Goal: Entertainment & Leisure: Consume media (video, audio)

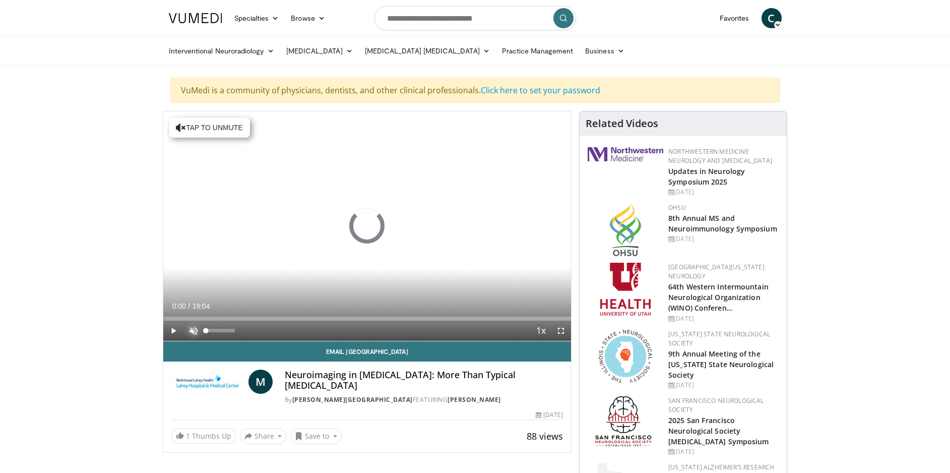
click at [195, 331] on span "Video Player" at bounding box center [193, 330] width 20 height 20
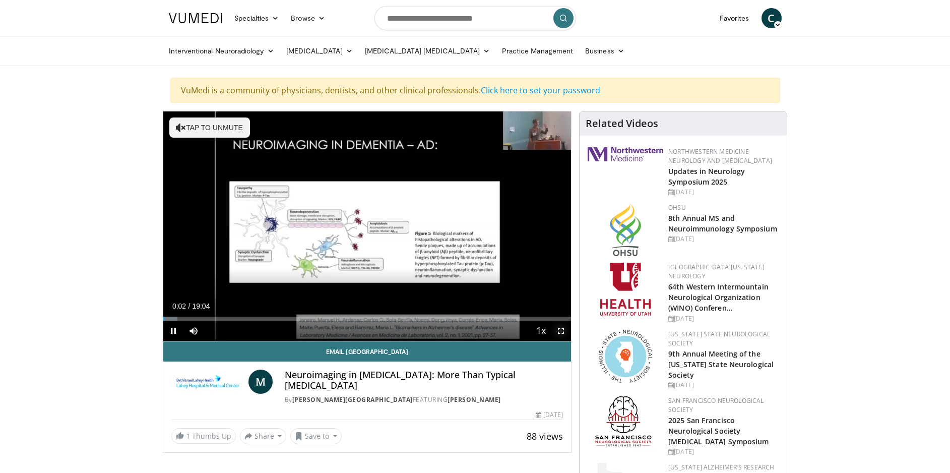
click at [560, 329] on span "Video Player" at bounding box center [561, 330] width 20 height 20
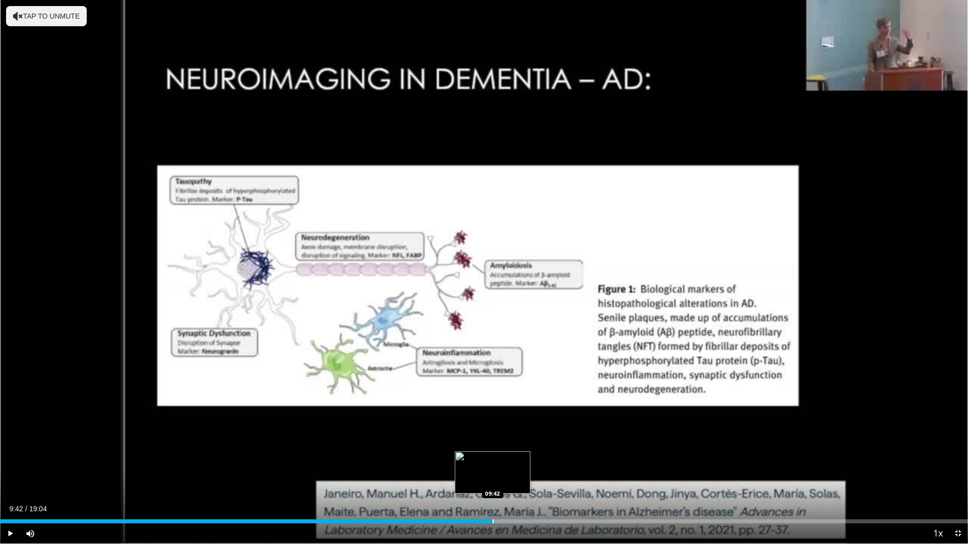
click at [492, 472] on div "Progress Bar" at bounding box center [492, 522] width 1 height 4
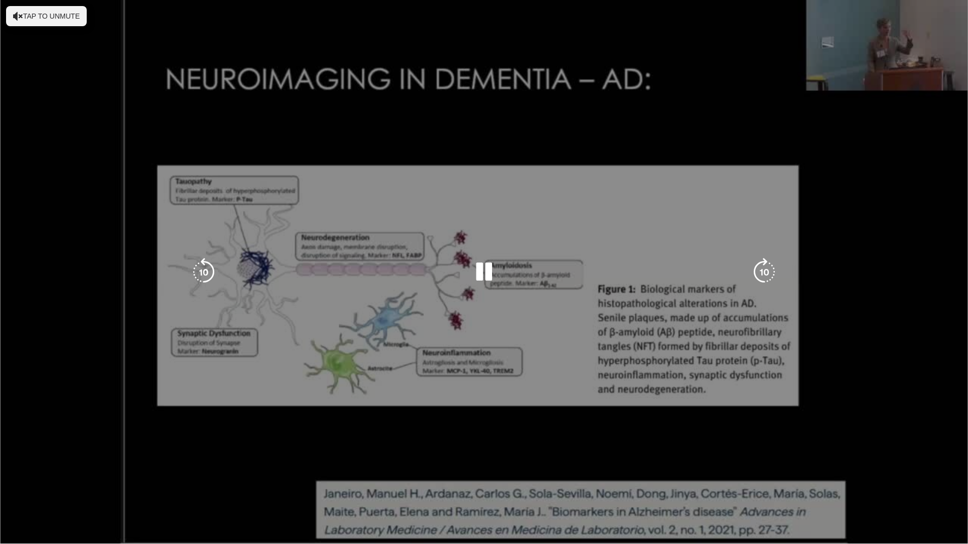
click at [10, 472] on span "Video Player" at bounding box center [10, 554] width 20 height 20
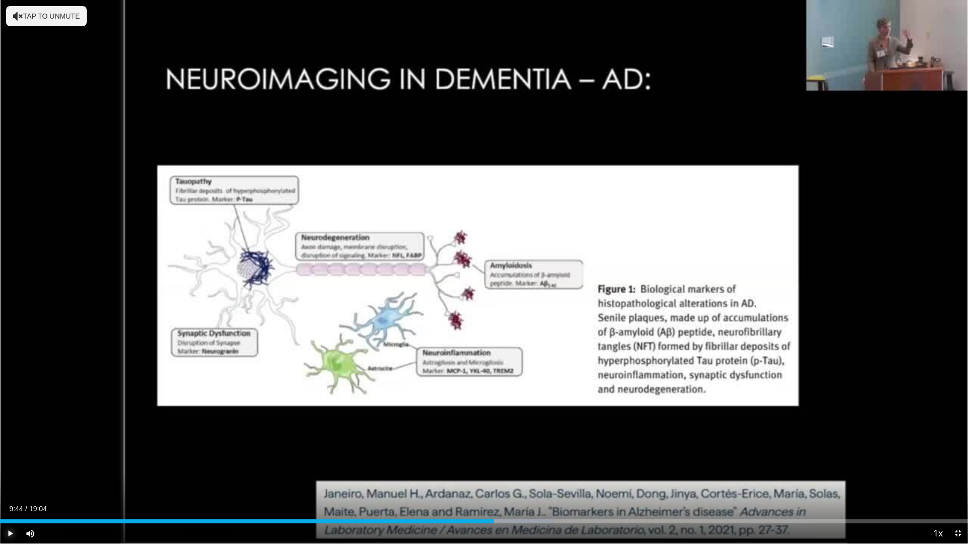
click at [9, 472] on span "Video Player" at bounding box center [10, 534] width 20 height 20
click at [949, 472] on span "Video Player" at bounding box center [957, 534] width 20 height 20
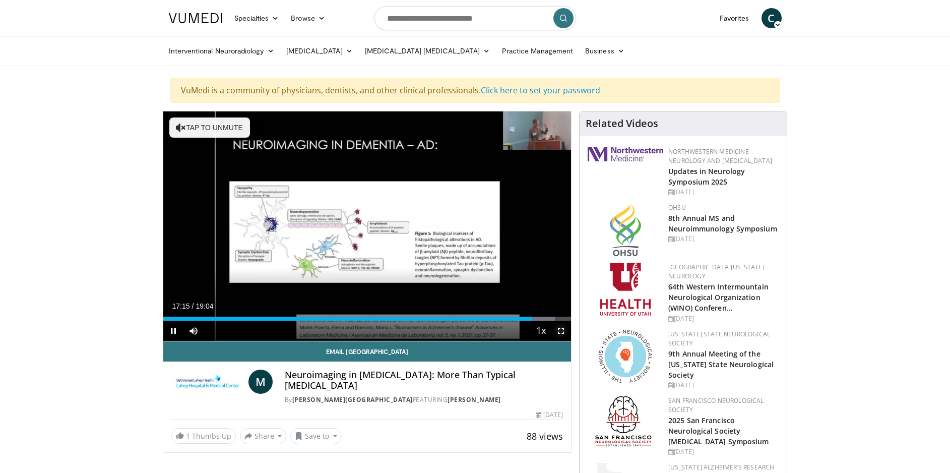
click at [561, 330] on span "Video Player" at bounding box center [561, 330] width 20 height 20
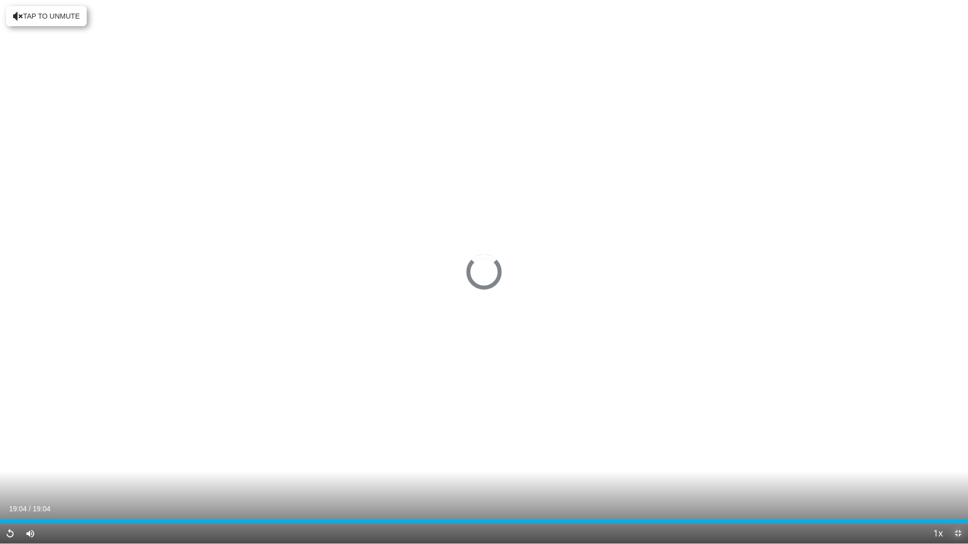
click at [949, 472] on span "Video Player" at bounding box center [957, 534] width 20 height 20
